Goal: Book appointment/travel/reservation

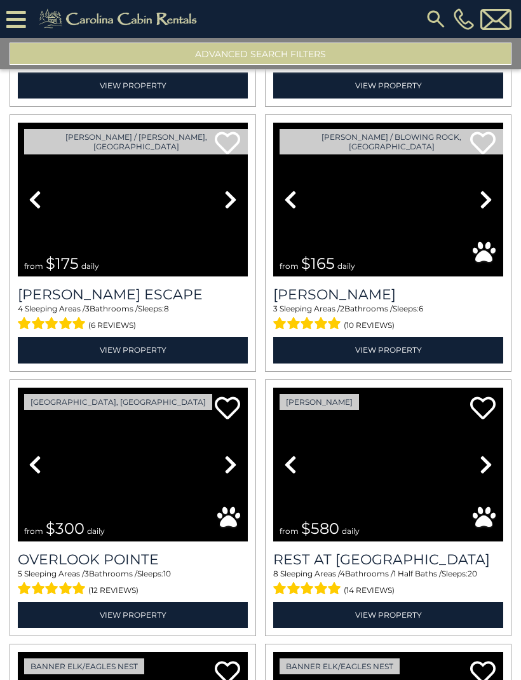
scroll to position [267, 0]
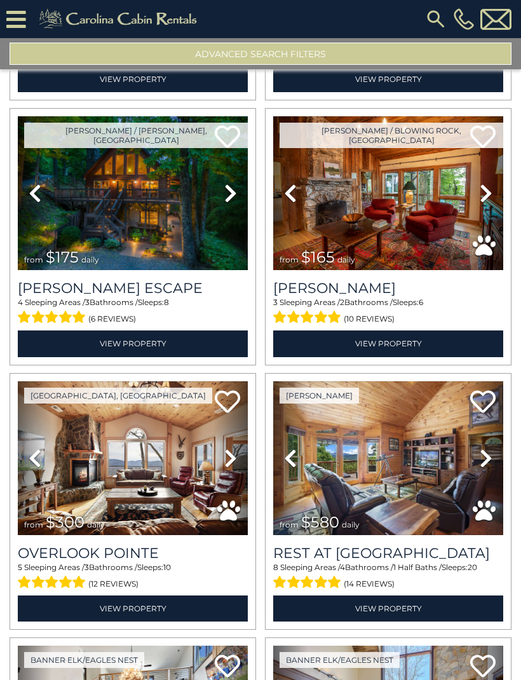
click at [414, 337] on link "View Property" at bounding box center [388, 343] width 230 height 26
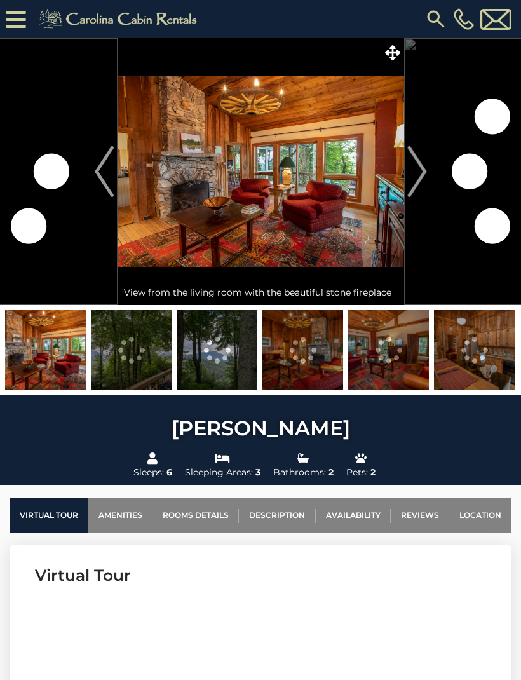
click at [412, 178] on img "Next" at bounding box center [416, 171] width 19 height 51
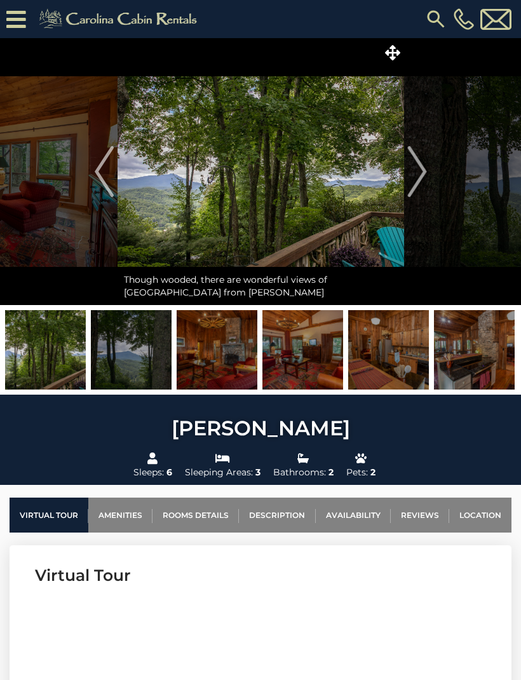
click at [419, 176] on img "Next" at bounding box center [416, 171] width 19 height 51
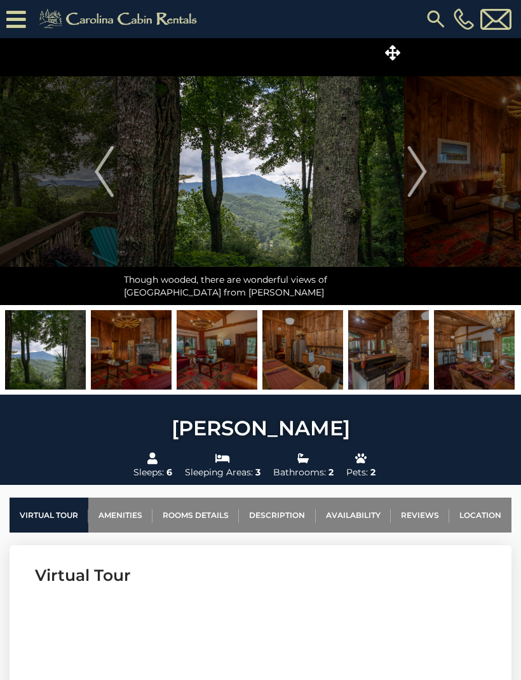
click at [420, 180] on img "Next" at bounding box center [416, 171] width 19 height 51
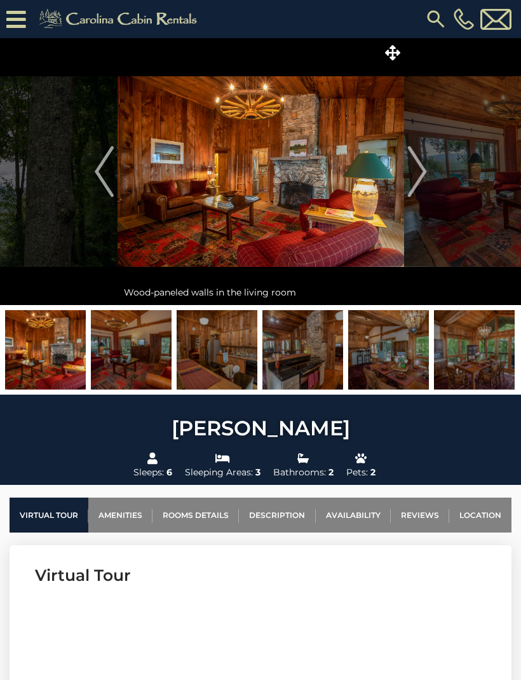
click at [416, 173] on img "Next" at bounding box center [416, 171] width 19 height 51
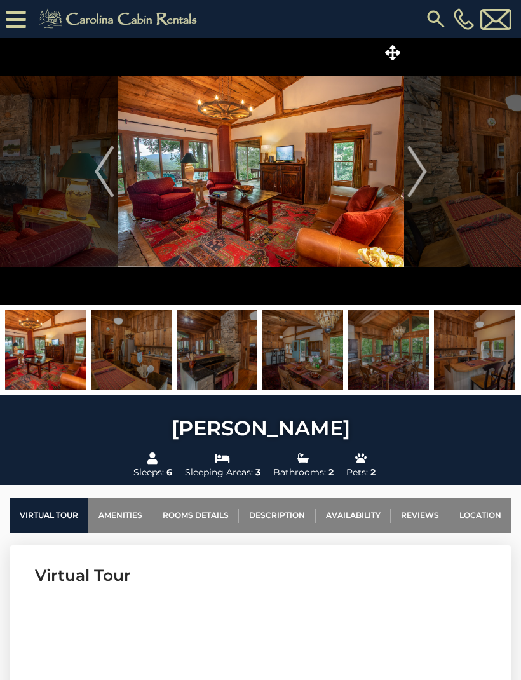
click at [417, 175] on img "Next" at bounding box center [416, 171] width 19 height 51
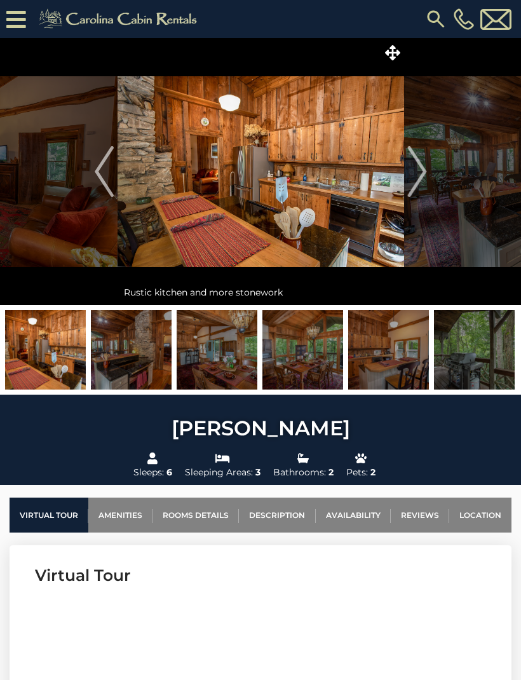
click at [419, 173] on img "Next" at bounding box center [416, 171] width 19 height 51
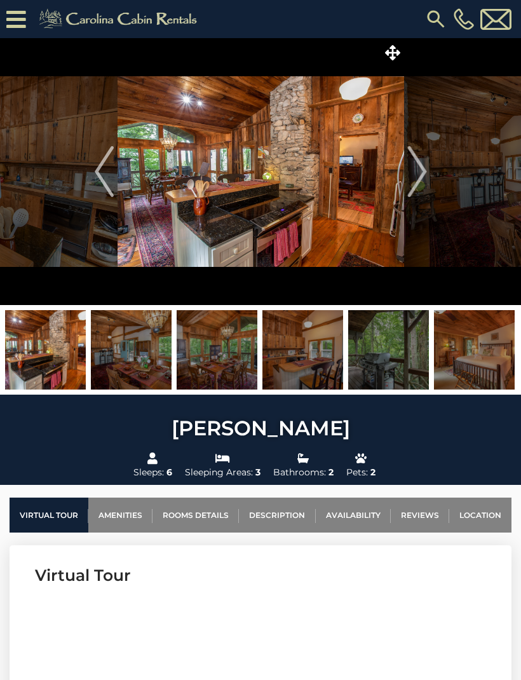
click at [418, 180] on img "Next" at bounding box center [416, 171] width 19 height 51
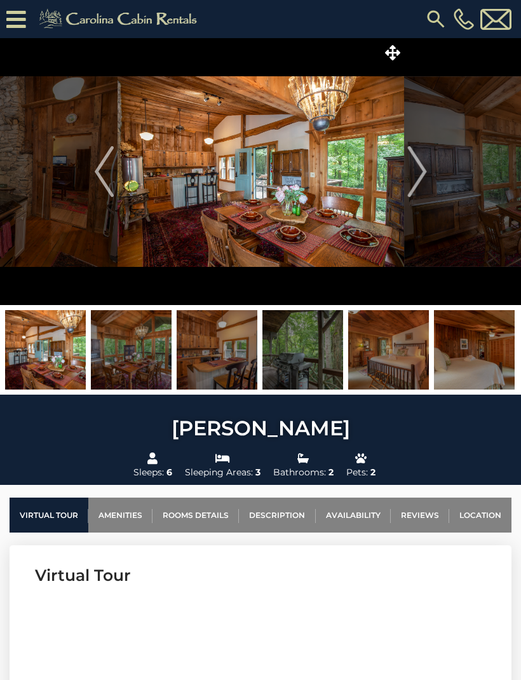
click at [417, 178] on img "Next" at bounding box center [416, 171] width 19 height 51
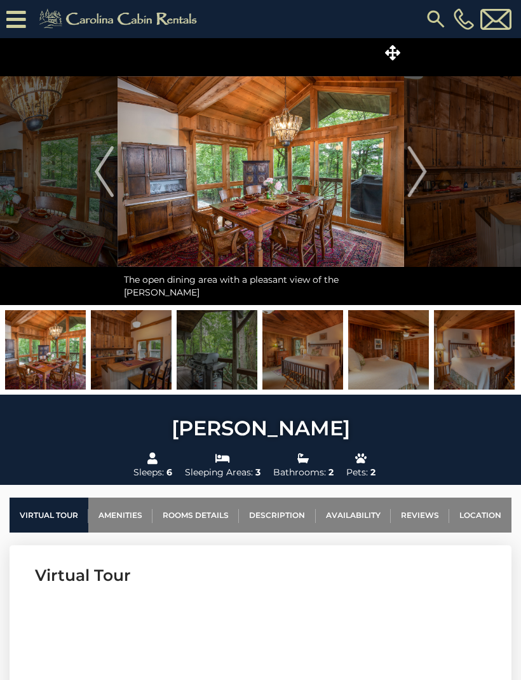
click at [415, 180] on img "Next" at bounding box center [416, 171] width 19 height 51
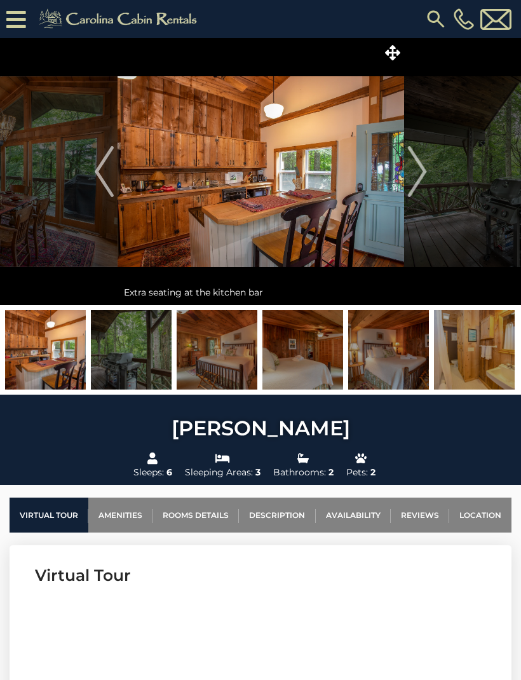
click at [416, 175] on img "Next" at bounding box center [416, 171] width 19 height 51
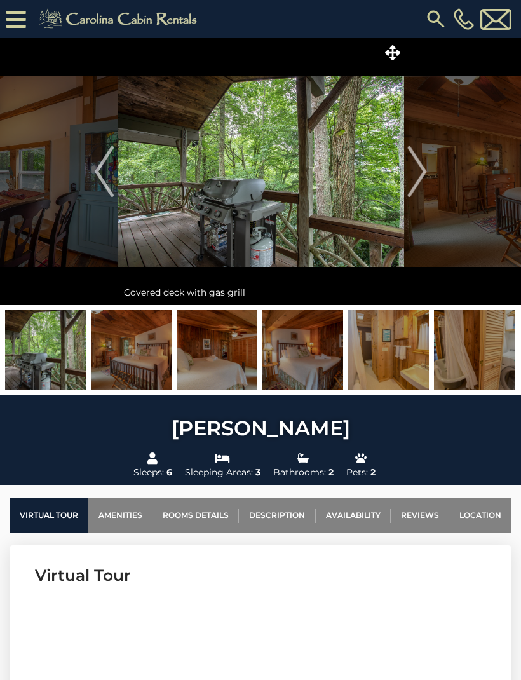
click at [415, 183] on img "Next" at bounding box center [416, 171] width 19 height 51
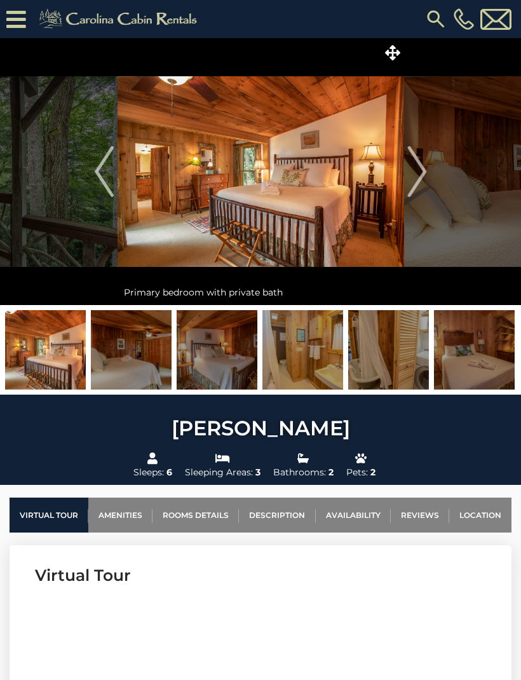
click at [421, 181] on img "Next" at bounding box center [416, 171] width 19 height 51
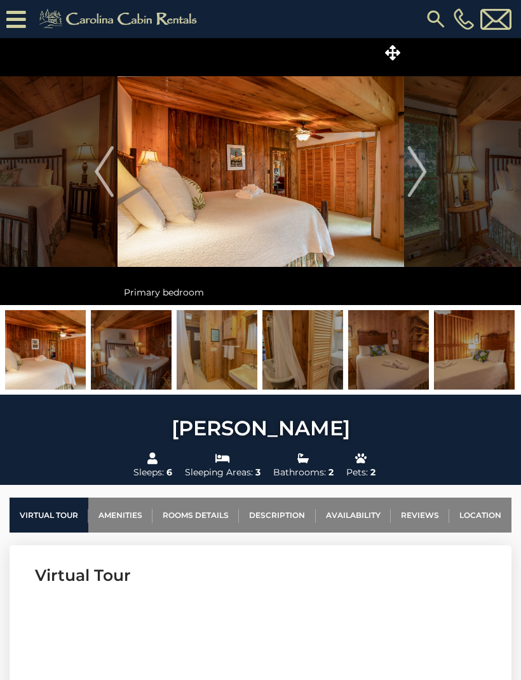
click at [420, 178] on img "Next" at bounding box center [416, 171] width 19 height 51
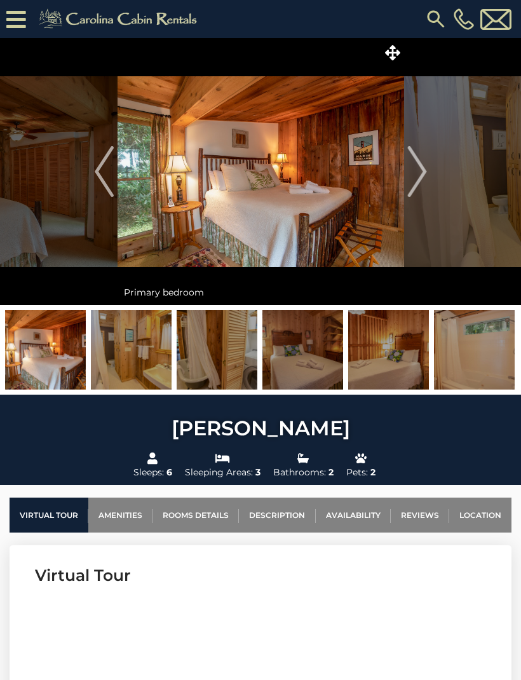
click at [417, 178] on img "Next" at bounding box center [416, 171] width 19 height 51
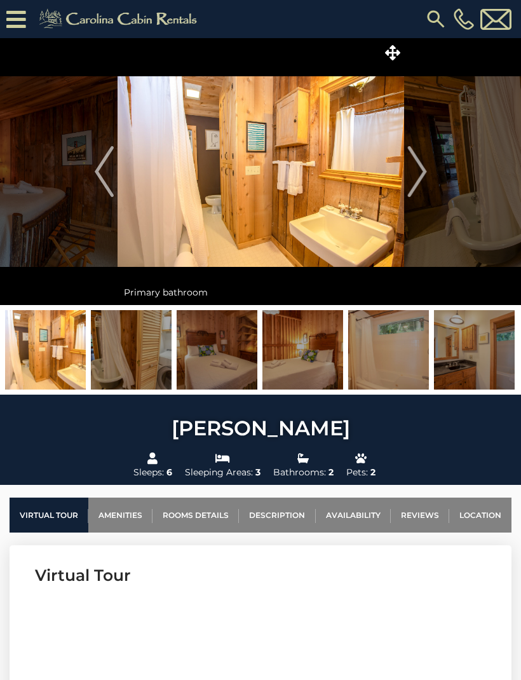
click at [421, 171] on img "Next" at bounding box center [416, 171] width 19 height 51
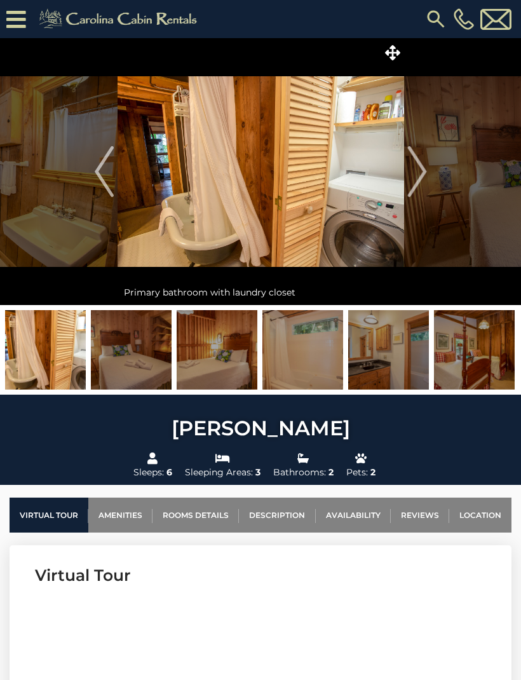
click at [420, 175] on img "Next" at bounding box center [416, 171] width 19 height 51
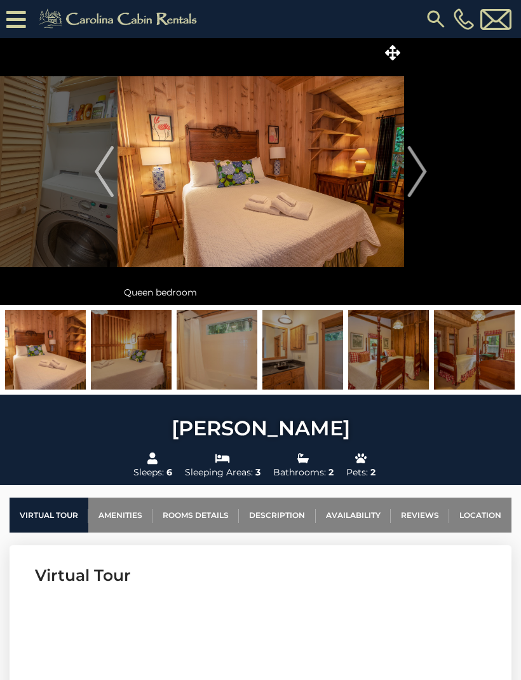
click at [424, 173] on img "Next" at bounding box center [416, 171] width 19 height 51
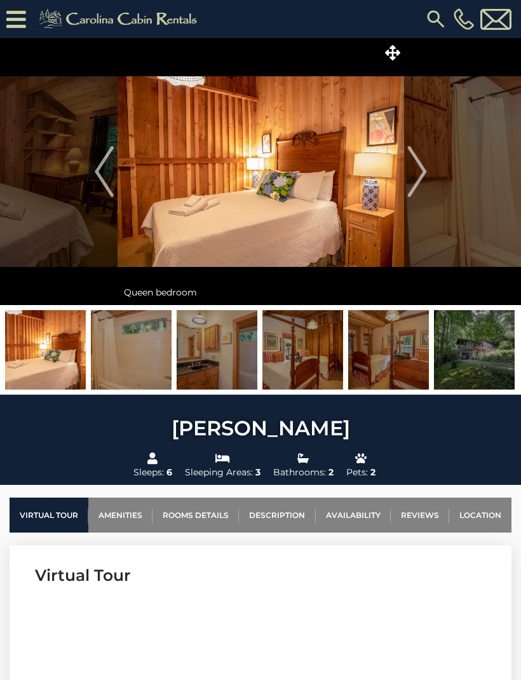
click at [419, 176] on img "Next" at bounding box center [416, 171] width 19 height 51
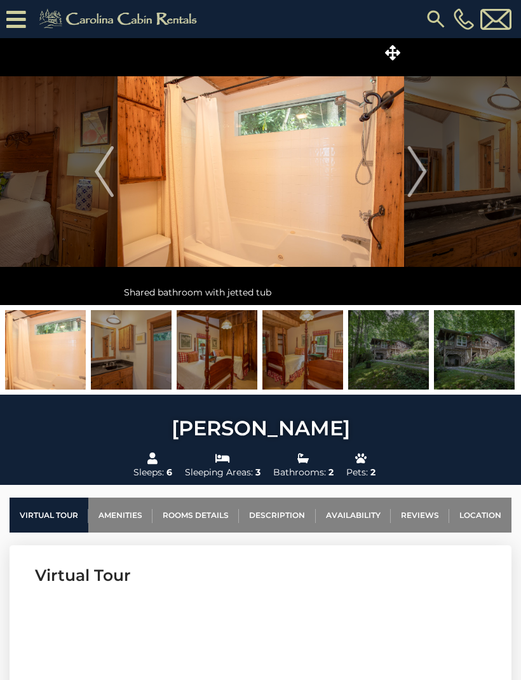
click at [421, 178] on img "Next" at bounding box center [416, 171] width 19 height 51
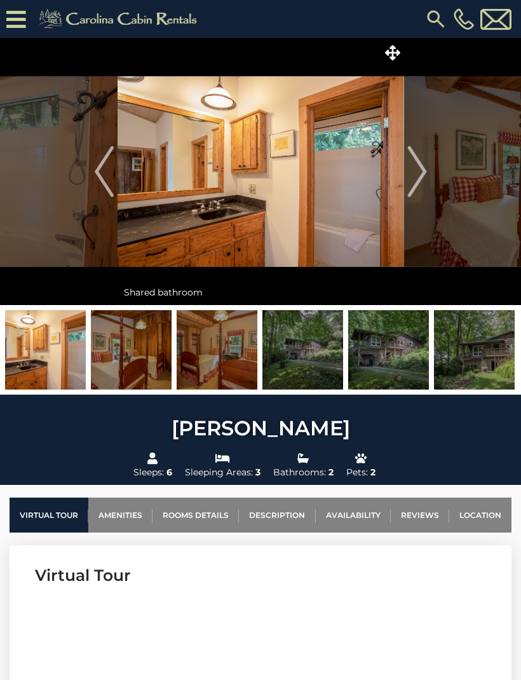
click at [422, 182] on img "Next" at bounding box center [416, 171] width 19 height 51
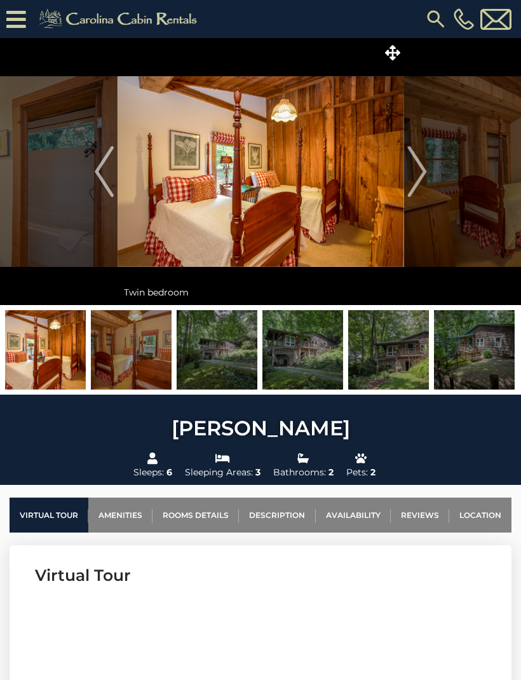
click at [421, 177] on img "Next" at bounding box center [416, 171] width 19 height 51
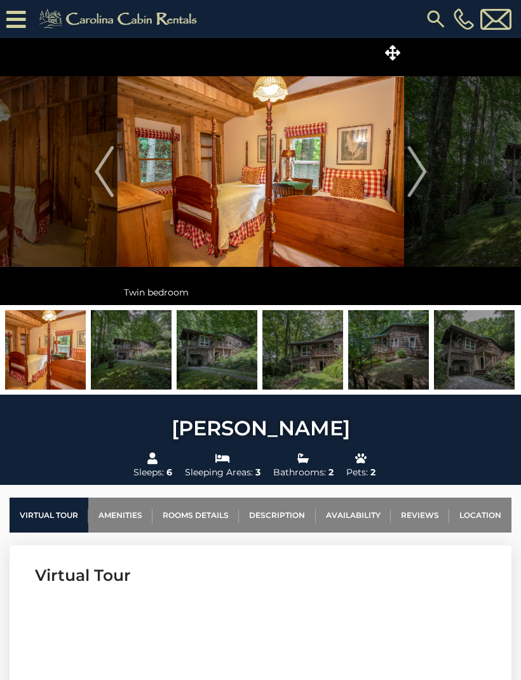
click at [424, 175] on img "Next" at bounding box center [416, 171] width 19 height 51
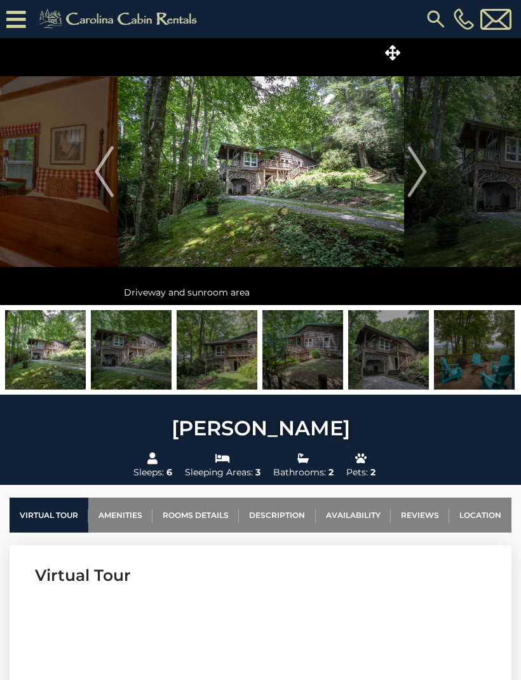
click at [419, 174] on img "Next" at bounding box center [416, 171] width 19 height 51
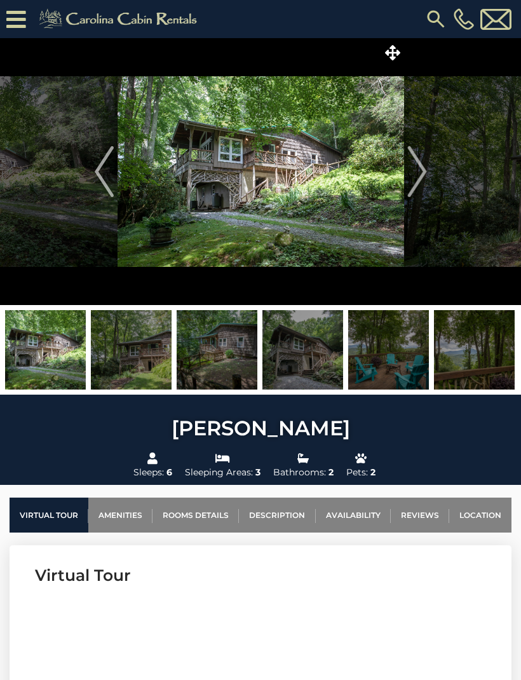
click at [422, 175] on img "Next" at bounding box center [416, 171] width 19 height 51
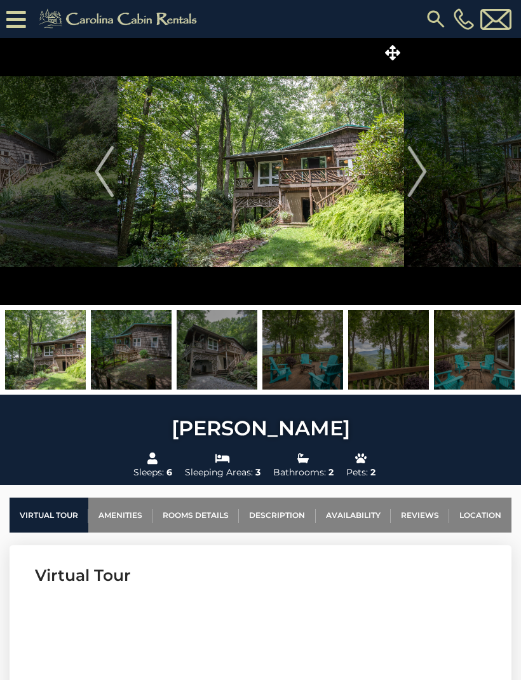
click at [418, 173] on img "Next" at bounding box center [416, 171] width 19 height 51
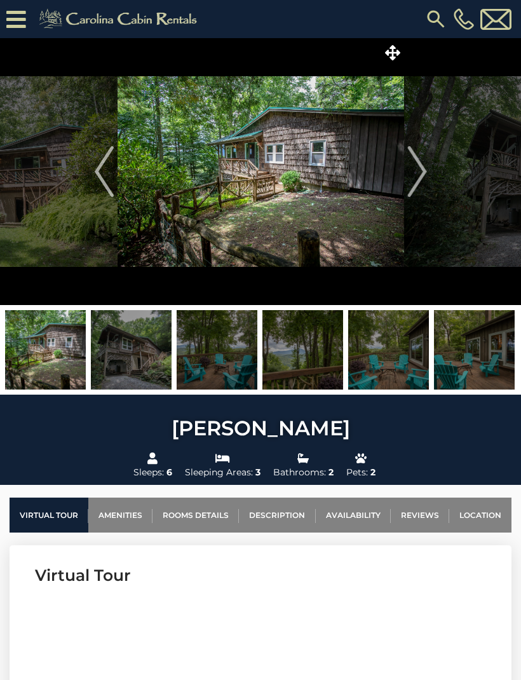
click at [422, 177] on img "Next" at bounding box center [416, 171] width 19 height 51
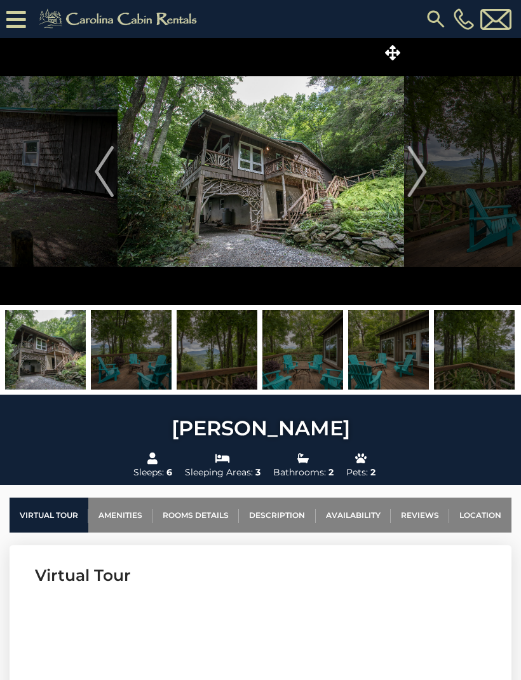
click at [20, 20] on icon at bounding box center [16, 19] width 20 height 22
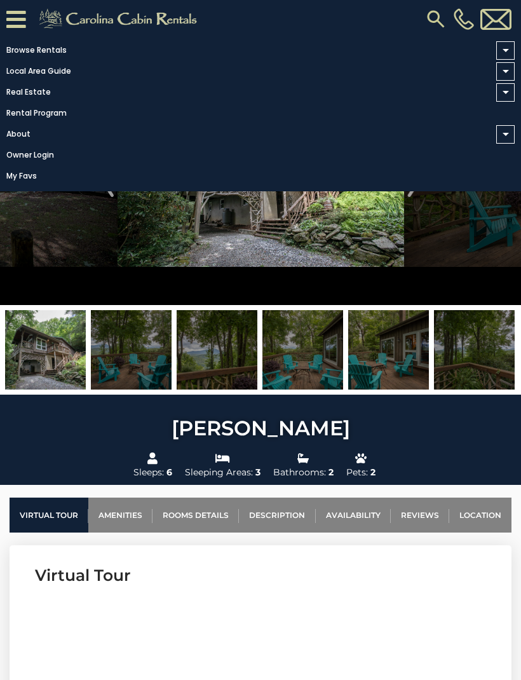
click at [197, 114] on link "Rental Program" at bounding box center [257, 113] width 515 height 18
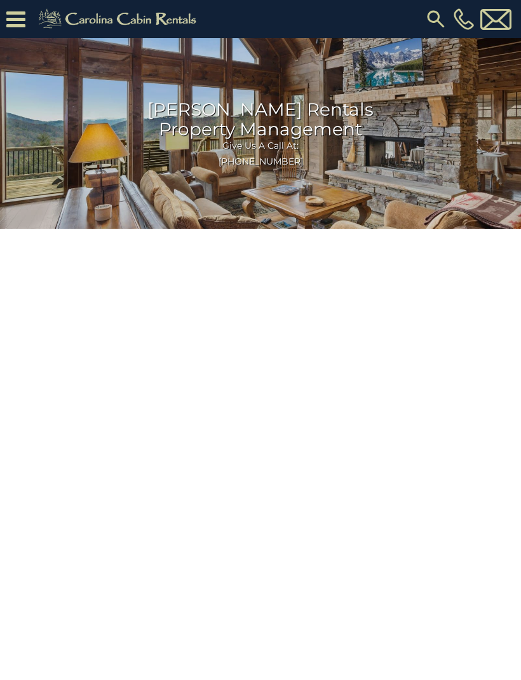
click at [434, 19] on img at bounding box center [435, 19] width 23 height 23
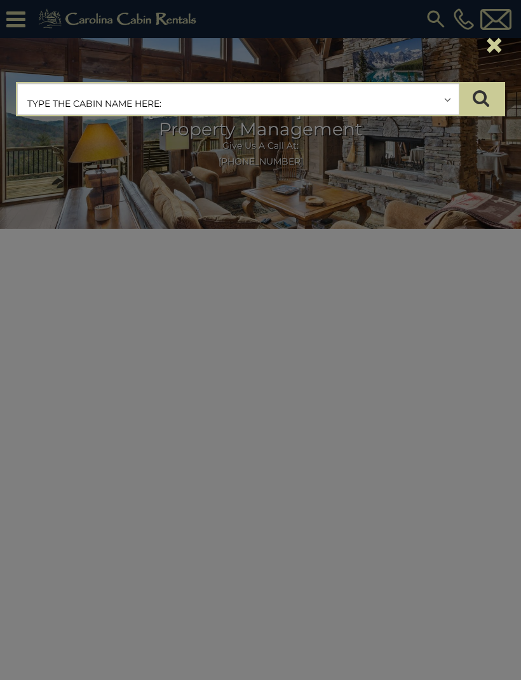
click at [497, 48] on button "×" at bounding box center [494, 45] width 22 height 36
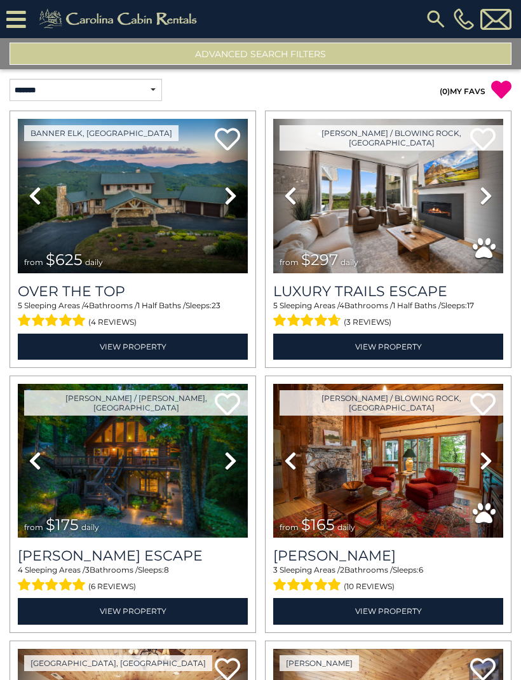
click at [23, 13] on icon at bounding box center [16, 19] width 20 height 22
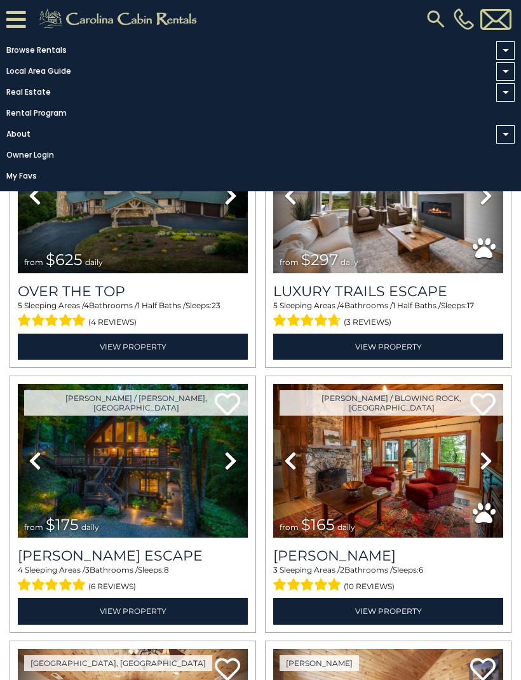
click at [51, 117] on link "Rental Program" at bounding box center [257, 113] width 515 height 18
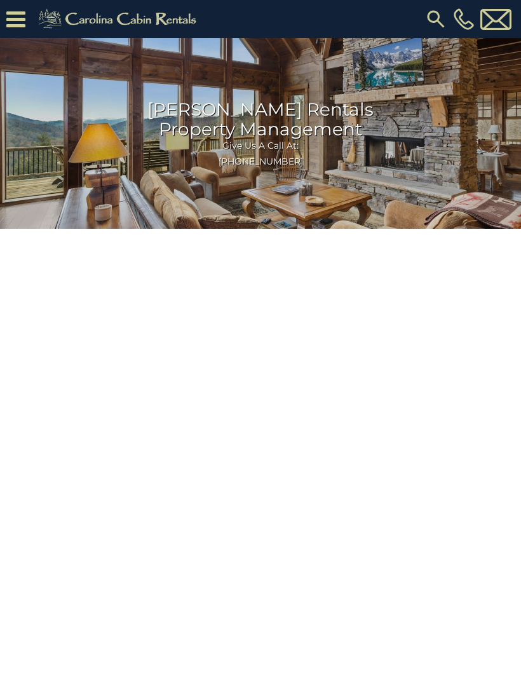
click at [25, 18] on icon at bounding box center [15, 19] width 19 height 22
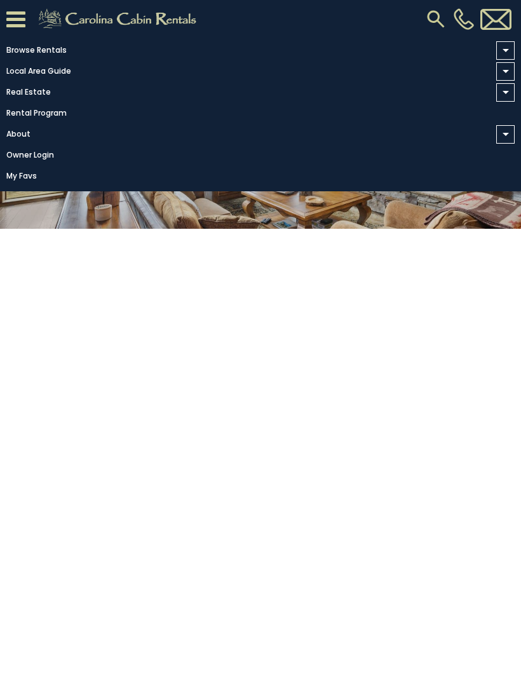
click at [20, 143] on link "About" at bounding box center [257, 134] width 515 height 18
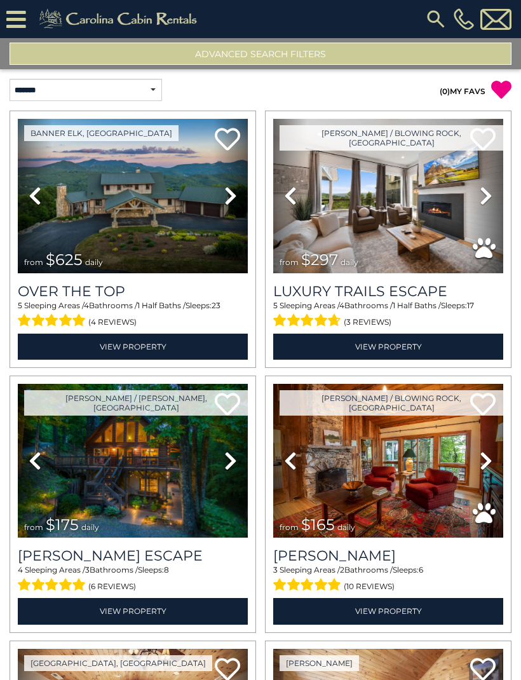
click at [317, 51] on button "Advanced Search Filters" at bounding box center [261, 54] width 502 height 22
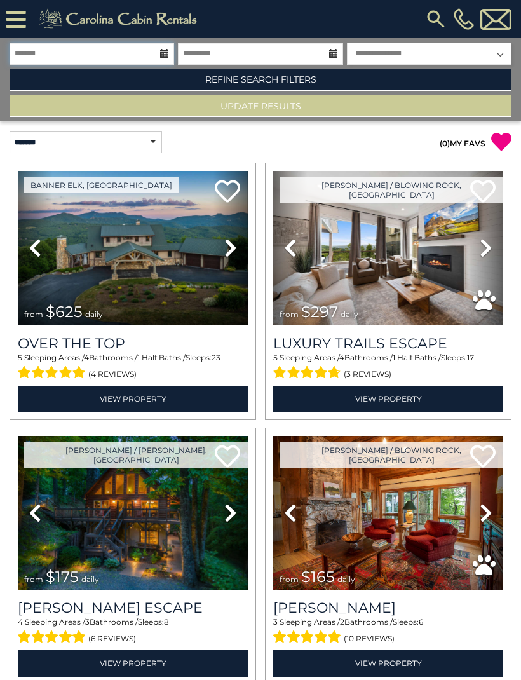
click at [55, 51] on input "text" at bounding box center [92, 54] width 165 height 22
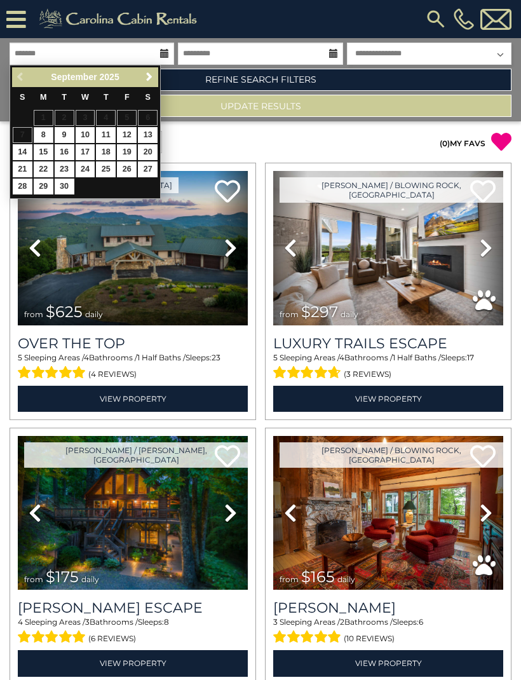
click at [151, 79] on span "Next" at bounding box center [149, 77] width 10 height 10
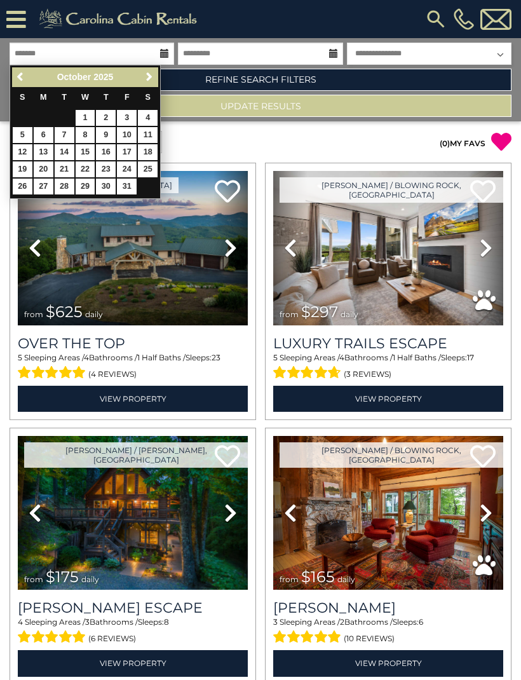
click at [150, 153] on link "18" at bounding box center [148, 152] width 20 height 16
type input "********"
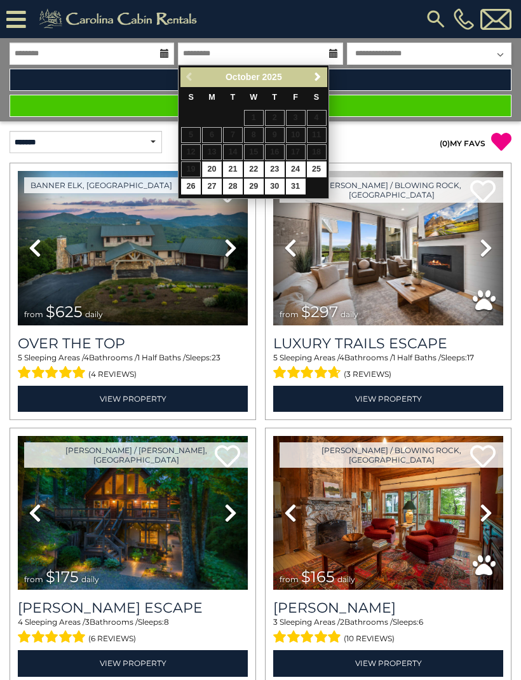
click at [211, 170] on link "20" at bounding box center [212, 169] width 20 height 16
type input "********"
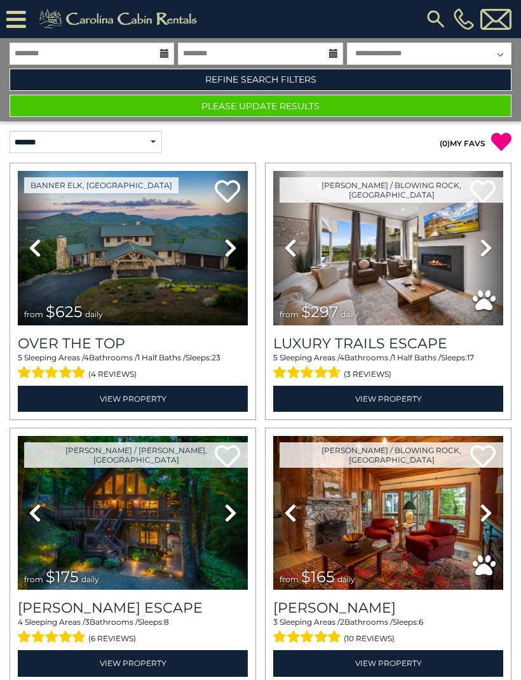
click at [263, 110] on button "Please Update Results" at bounding box center [261, 106] width 502 height 22
